Goal: Navigation & Orientation: Find specific page/section

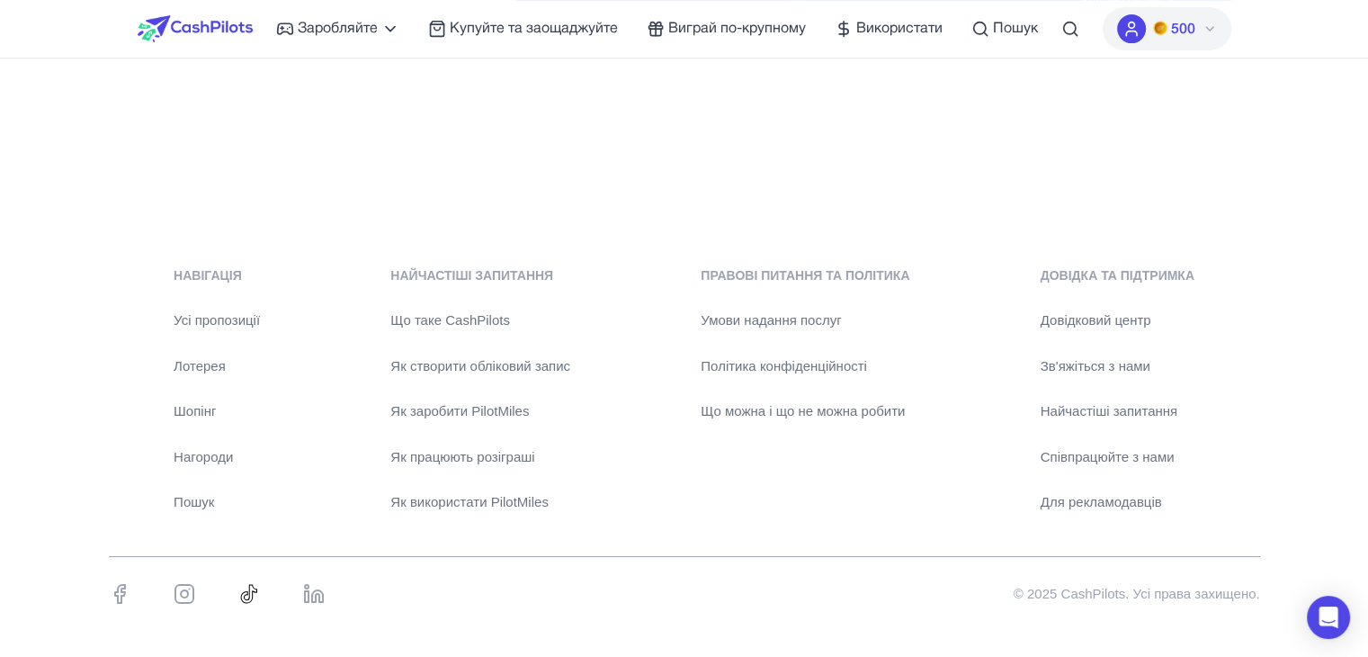
scroll to position [560, 0]
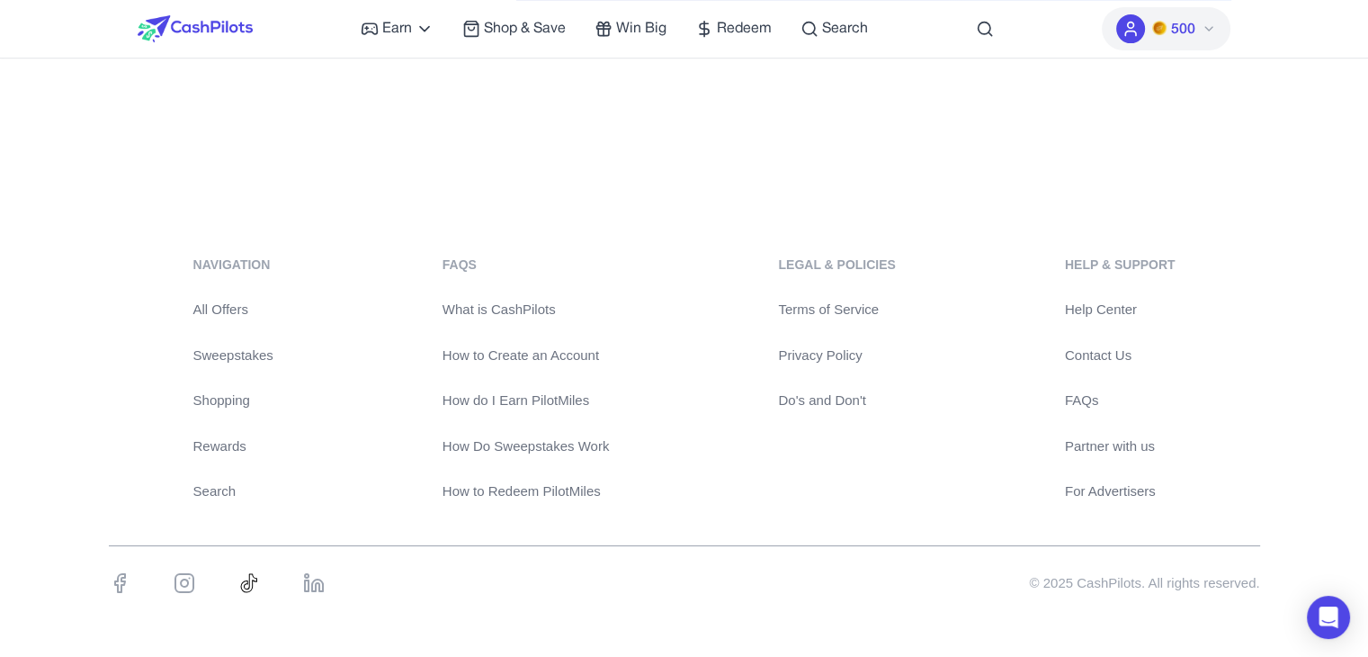
click at [1106, 307] on link "Help Center" at bounding box center [1120, 310] width 111 height 21
click at [238, 352] on link "Sweepstakes" at bounding box center [233, 355] width 80 height 21
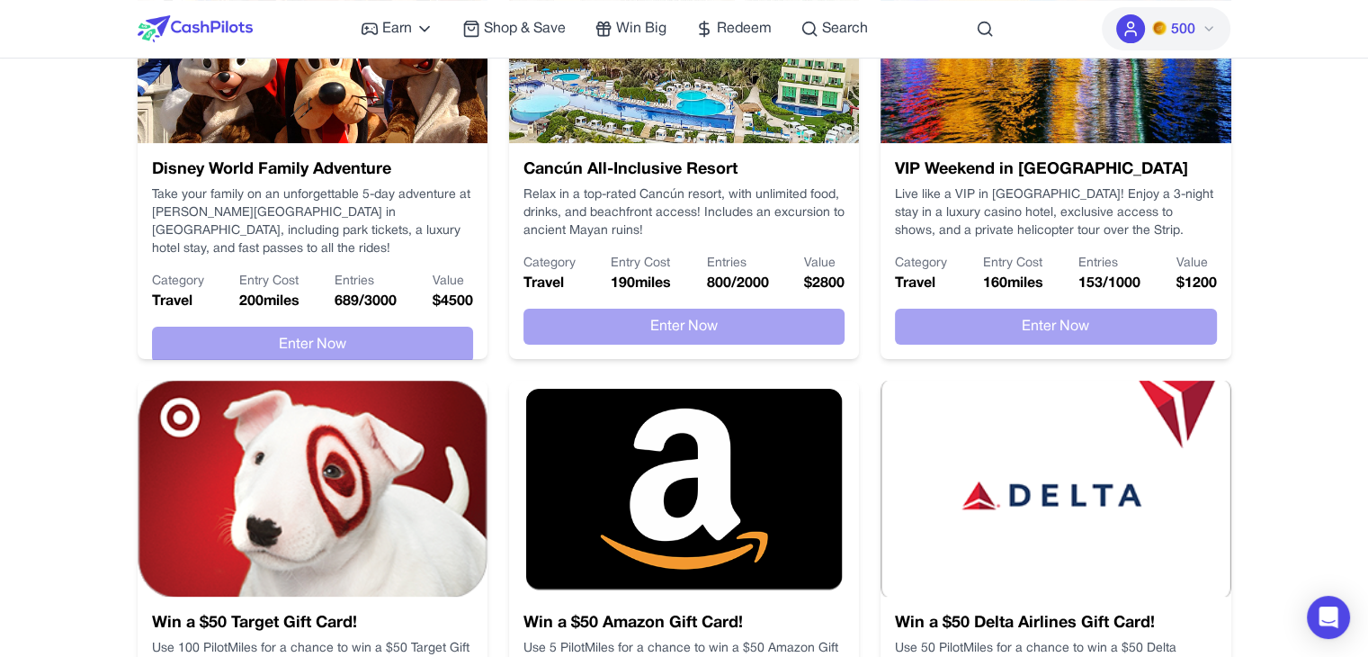
scroll to position [450, 0]
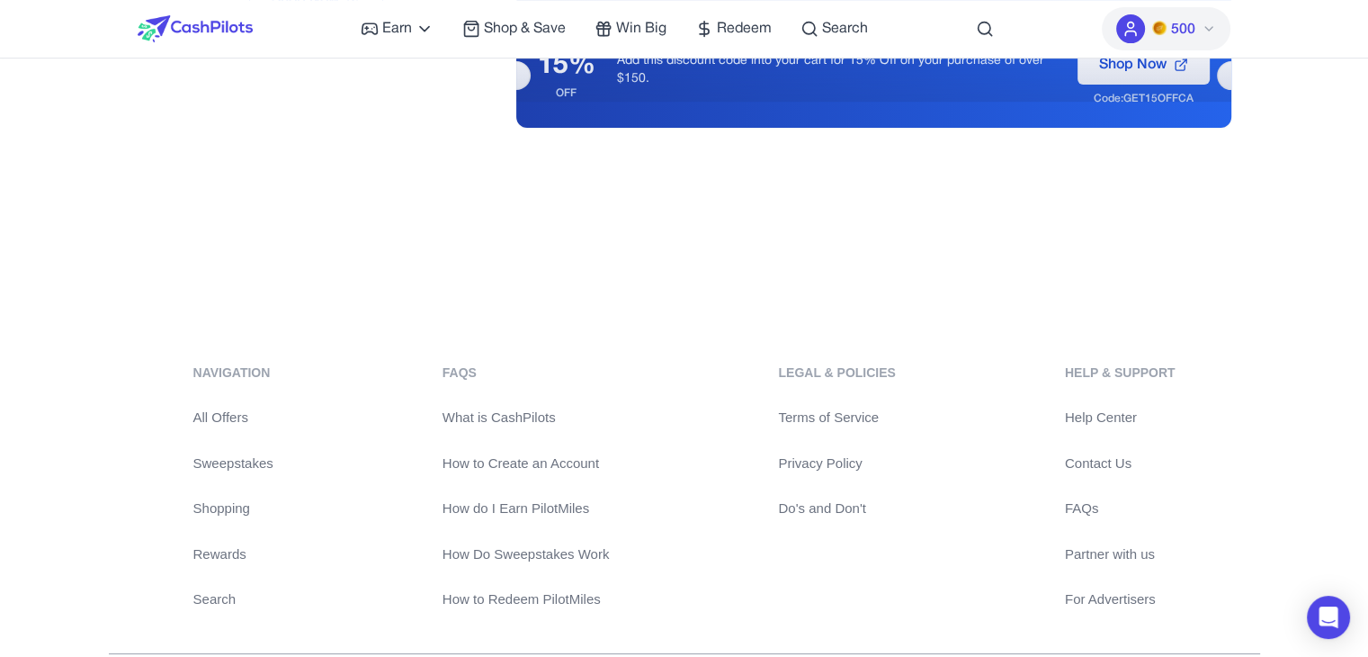
scroll to position [537, 0]
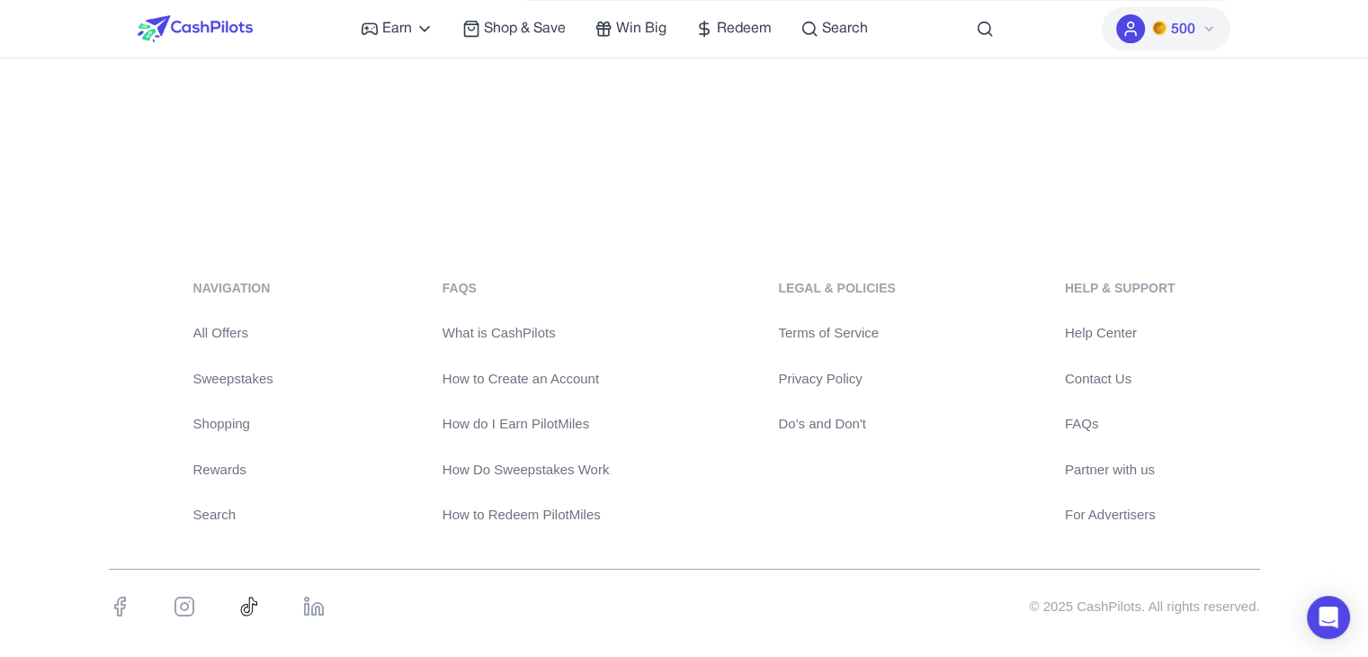
click at [223, 462] on link "Rewards" at bounding box center [233, 470] width 80 height 21
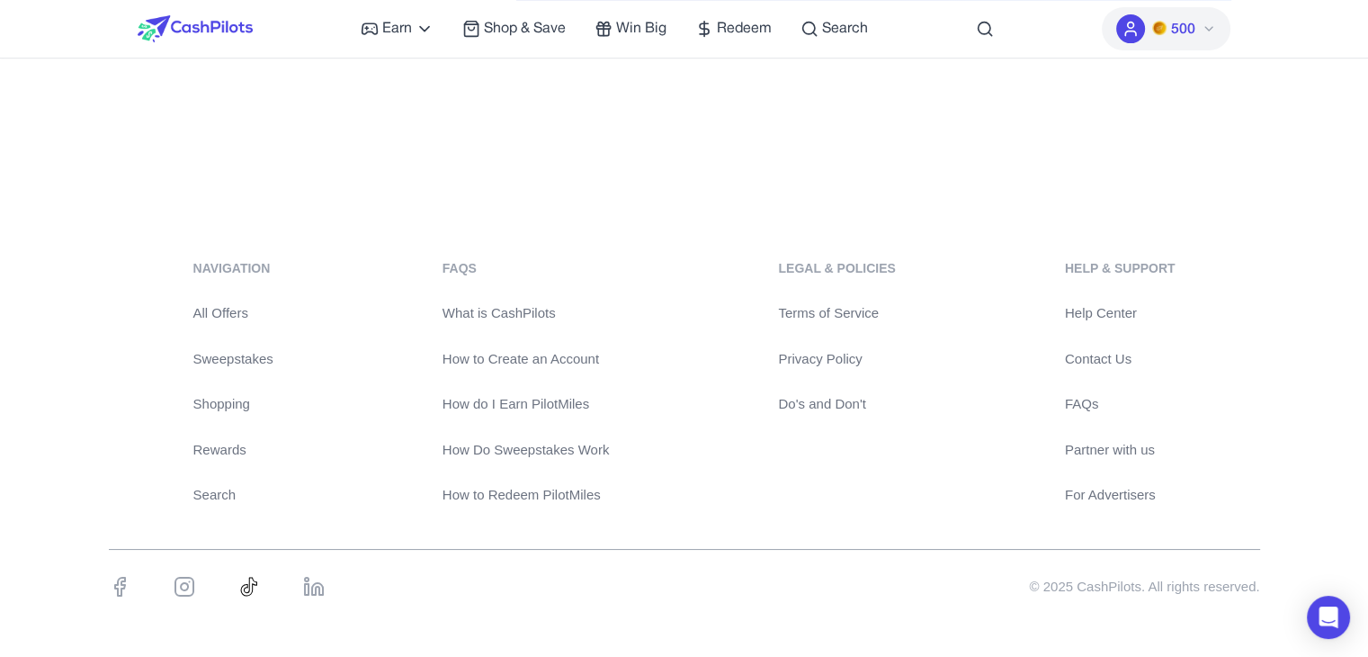
scroll to position [560, 0]
click at [223, 309] on link "All Offers" at bounding box center [233, 310] width 80 height 21
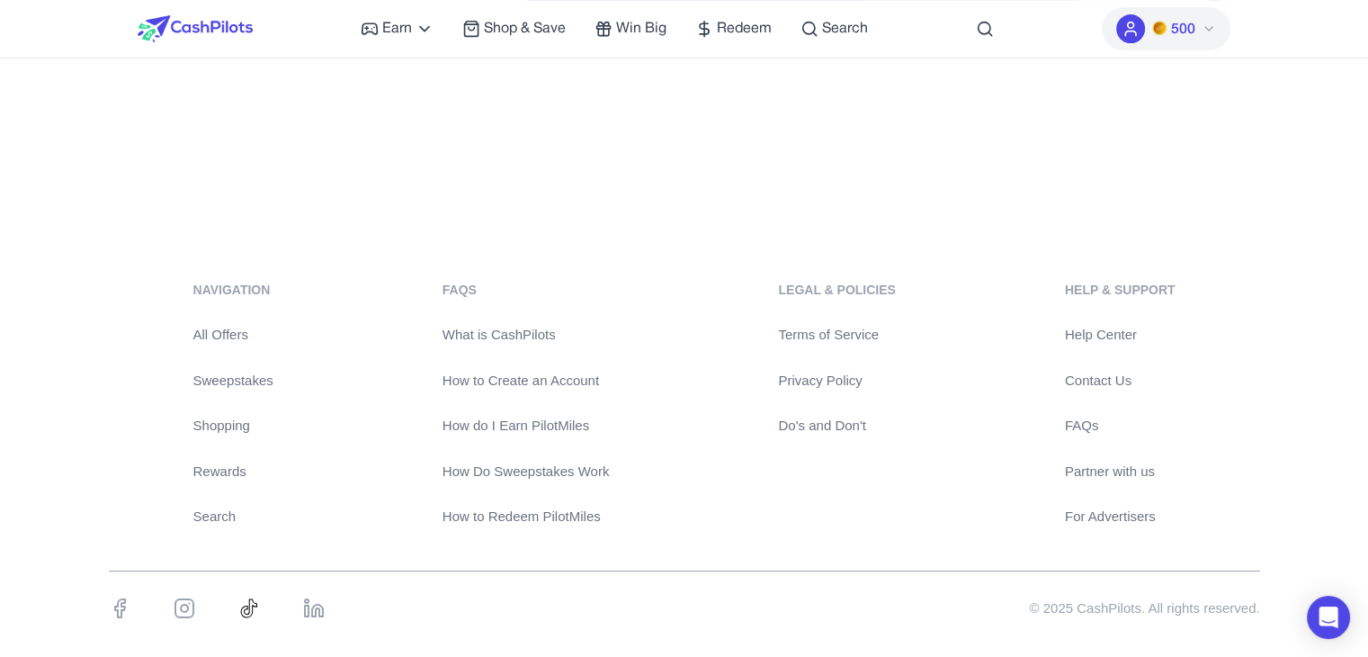
scroll to position [540, 0]
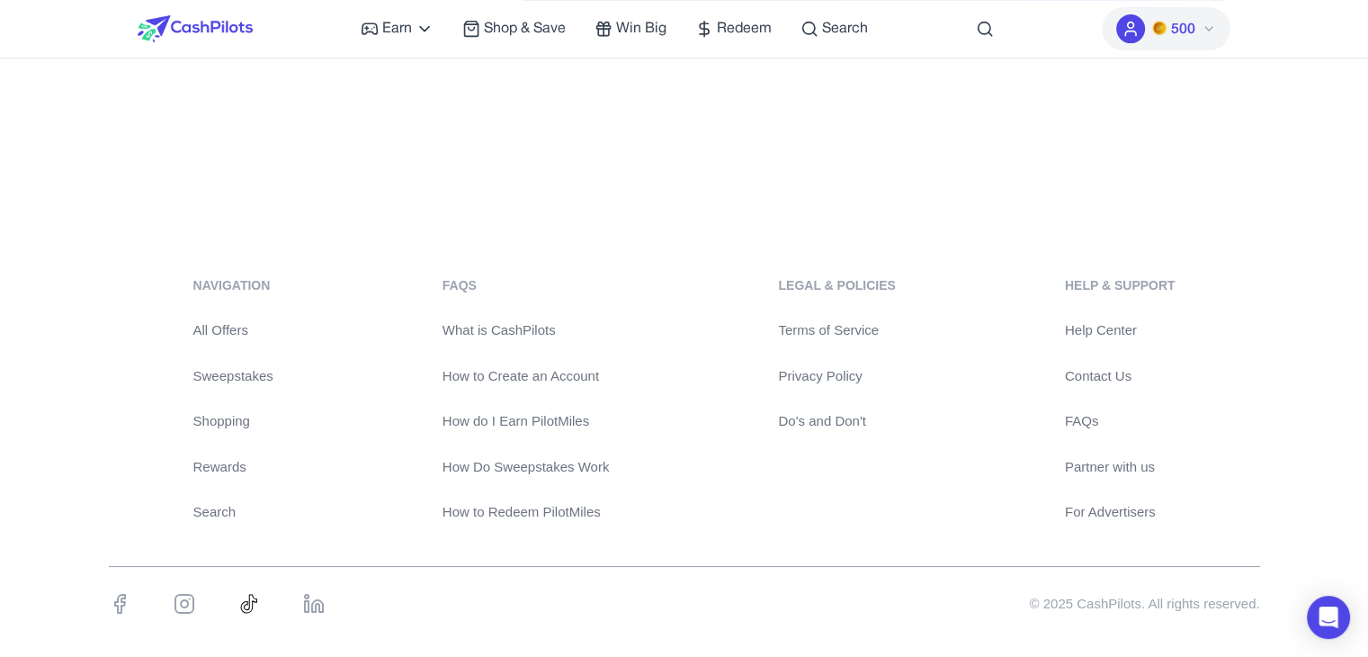
click at [243, 377] on link "Sweepstakes" at bounding box center [233, 376] width 80 height 21
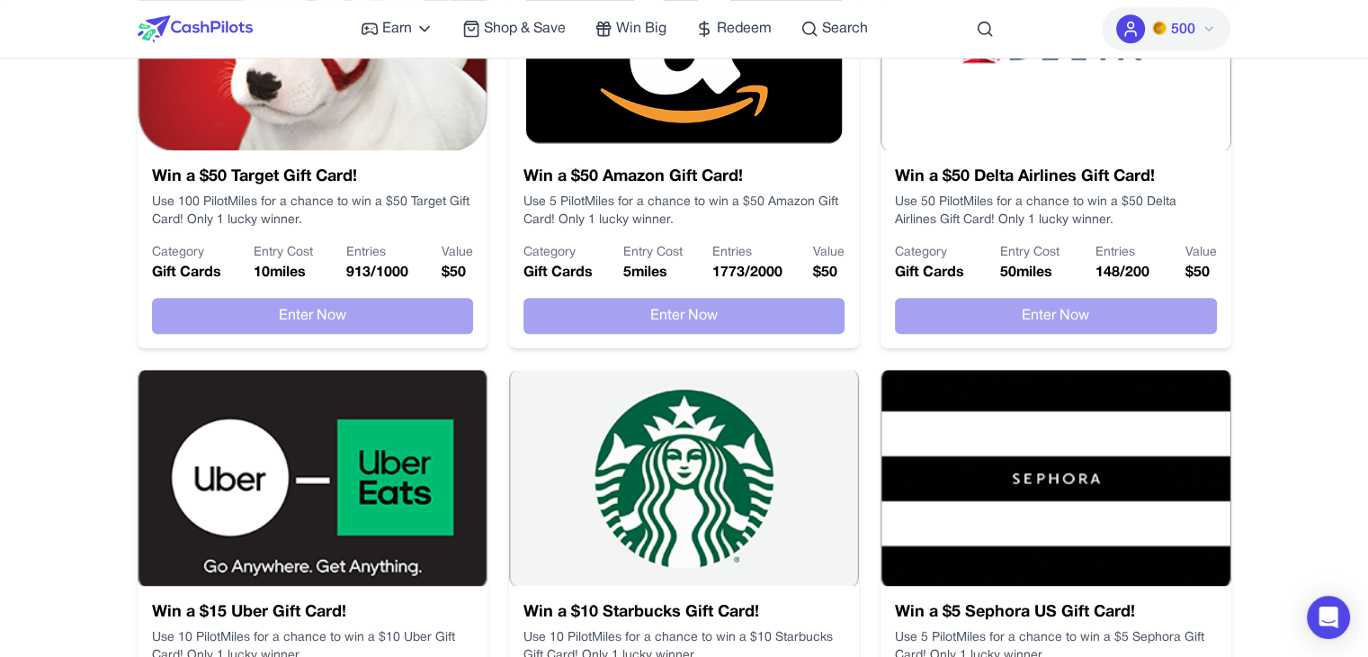
scroll to position [1349, 0]
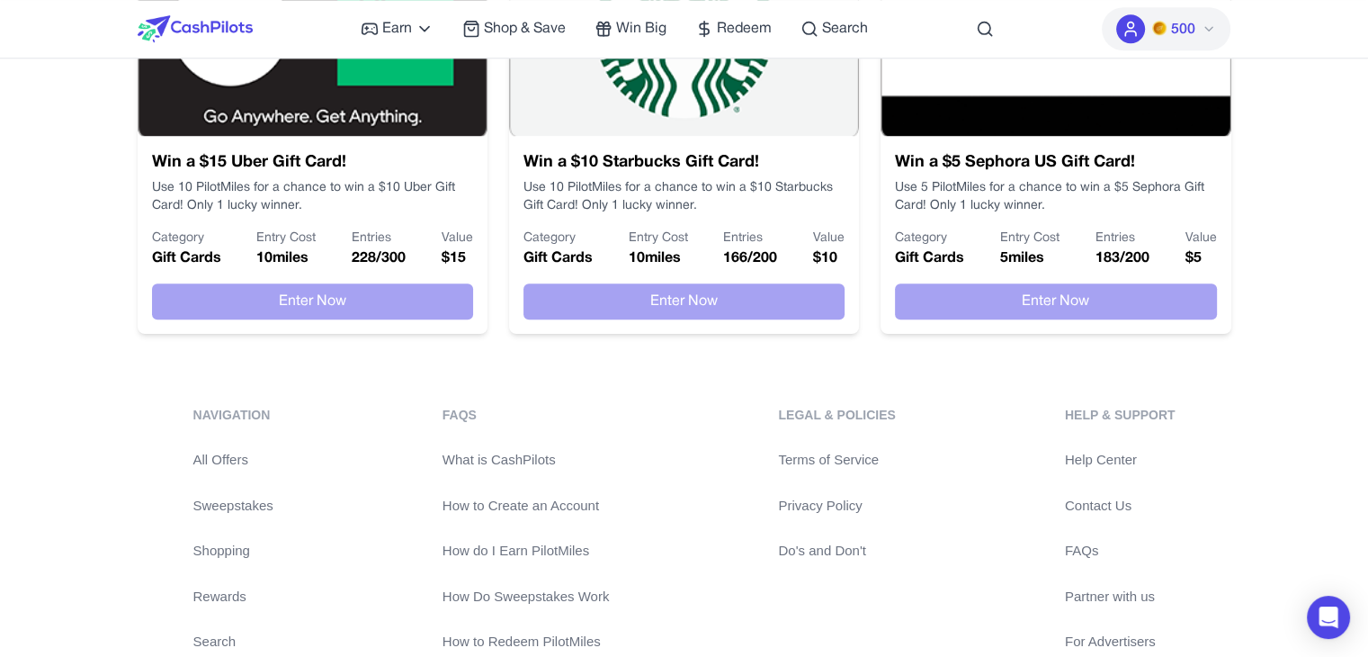
scroll to position [246, 0]
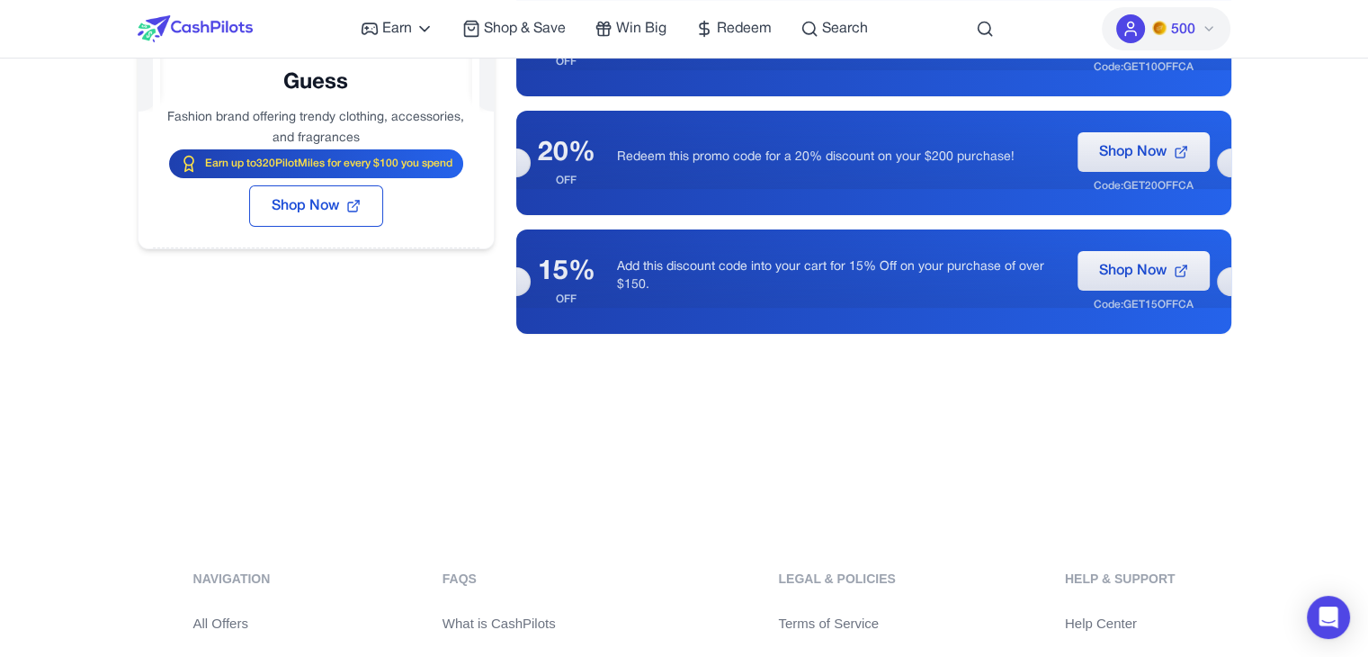
click at [229, 618] on link "All Offers" at bounding box center [233, 624] width 80 height 21
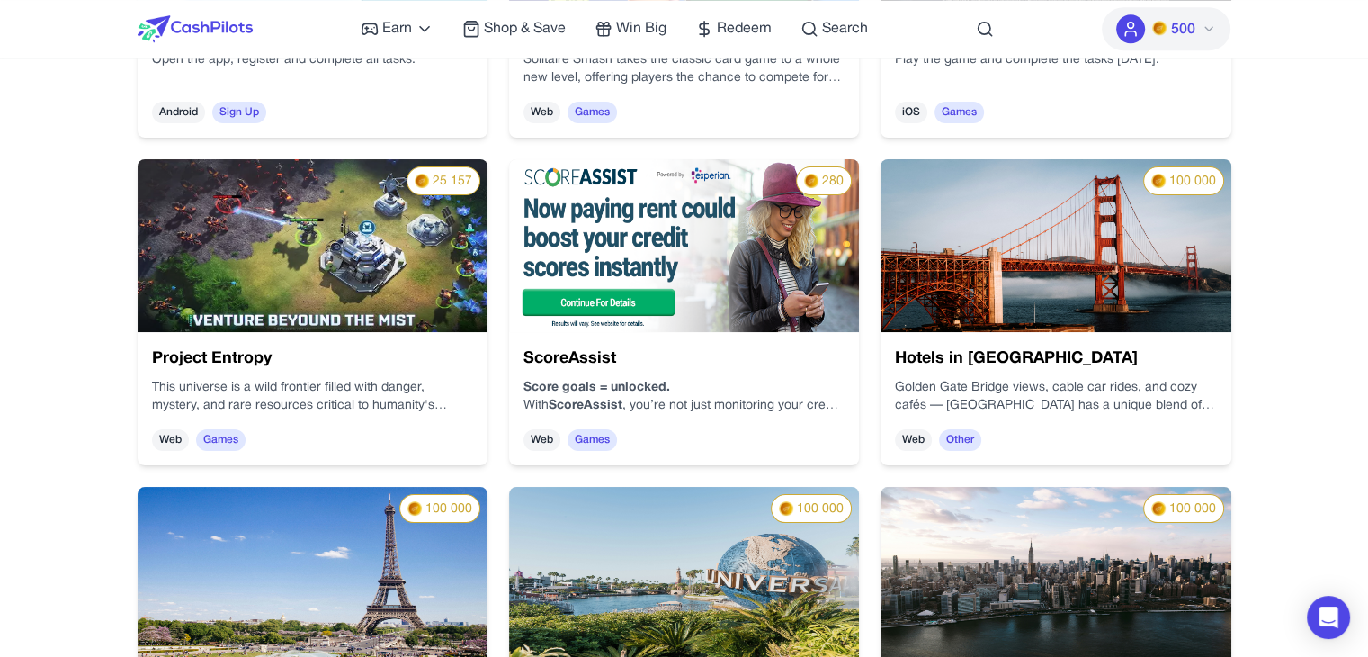
scroll to position [1529, 0]
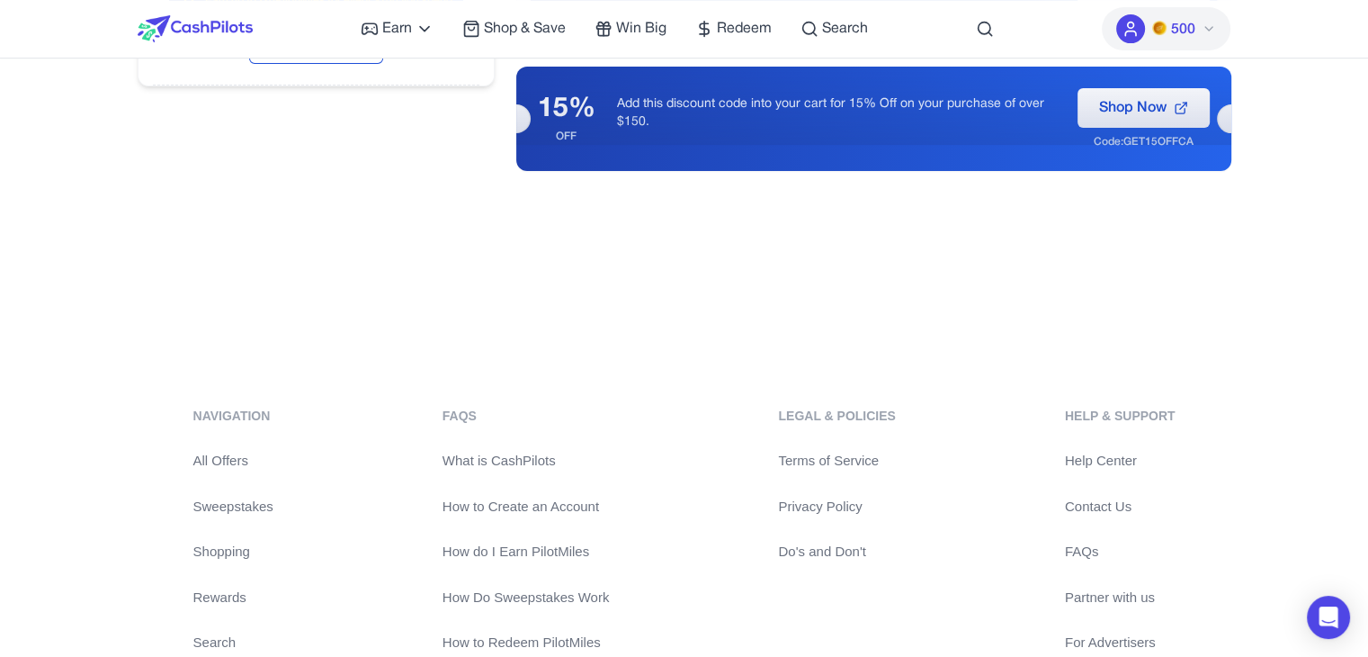
scroll to position [540, 0]
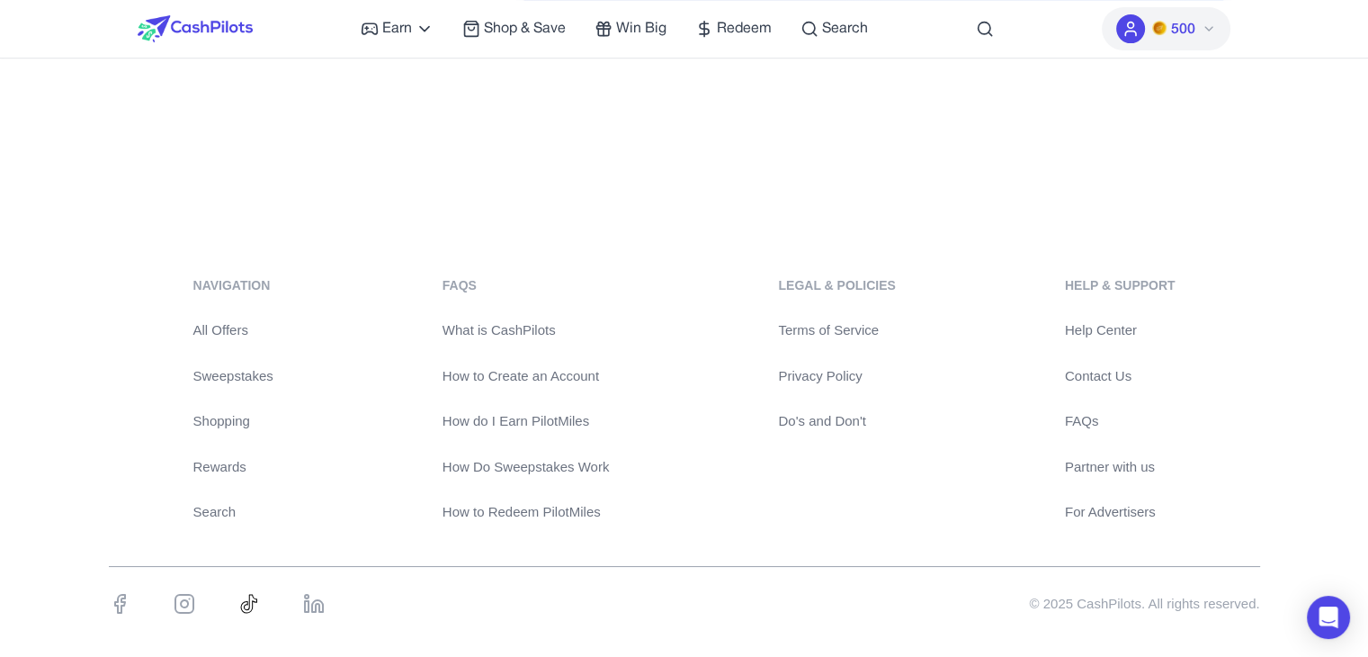
click at [215, 466] on link "Rewards" at bounding box center [233, 467] width 80 height 21
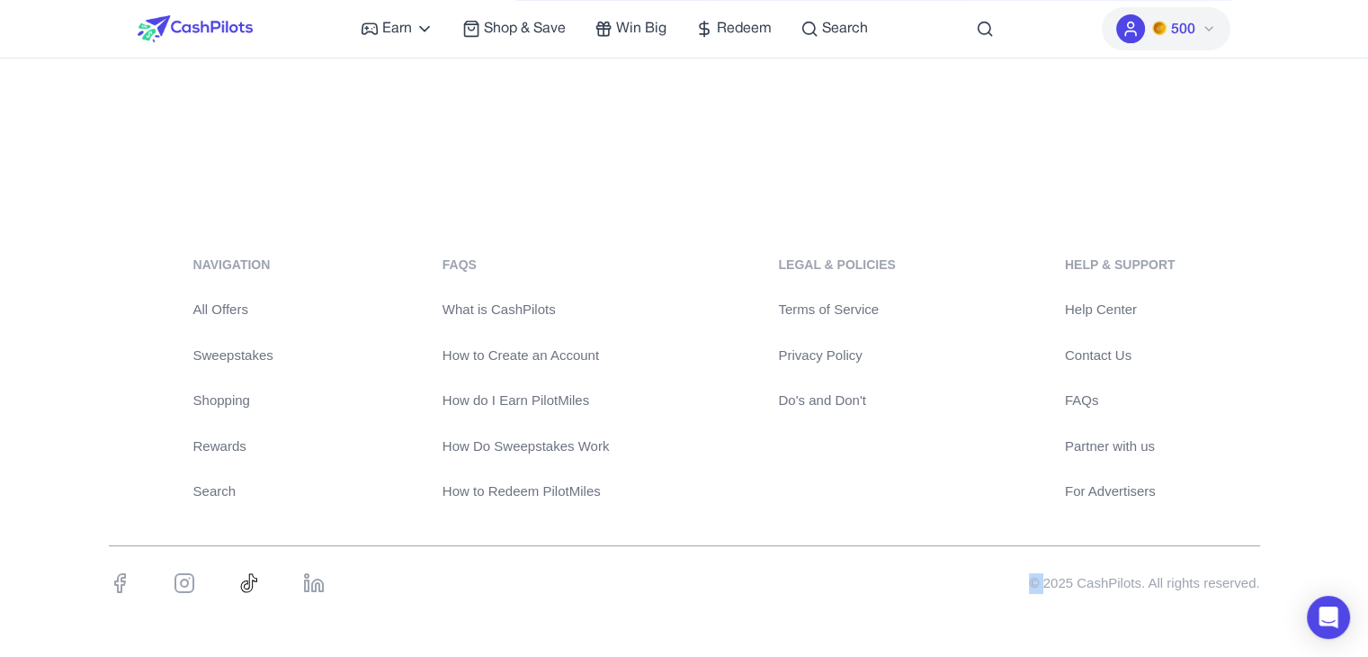
drag, startPoint x: 1004, startPoint y: 580, endPoint x: 1026, endPoint y: 582, distance: 22.6
click at [1026, 582] on div "© 2025 CashPilots. All rights reserved." at bounding box center [685, 583] width 1152 height 43
